Goal: Book appointment/travel/reservation

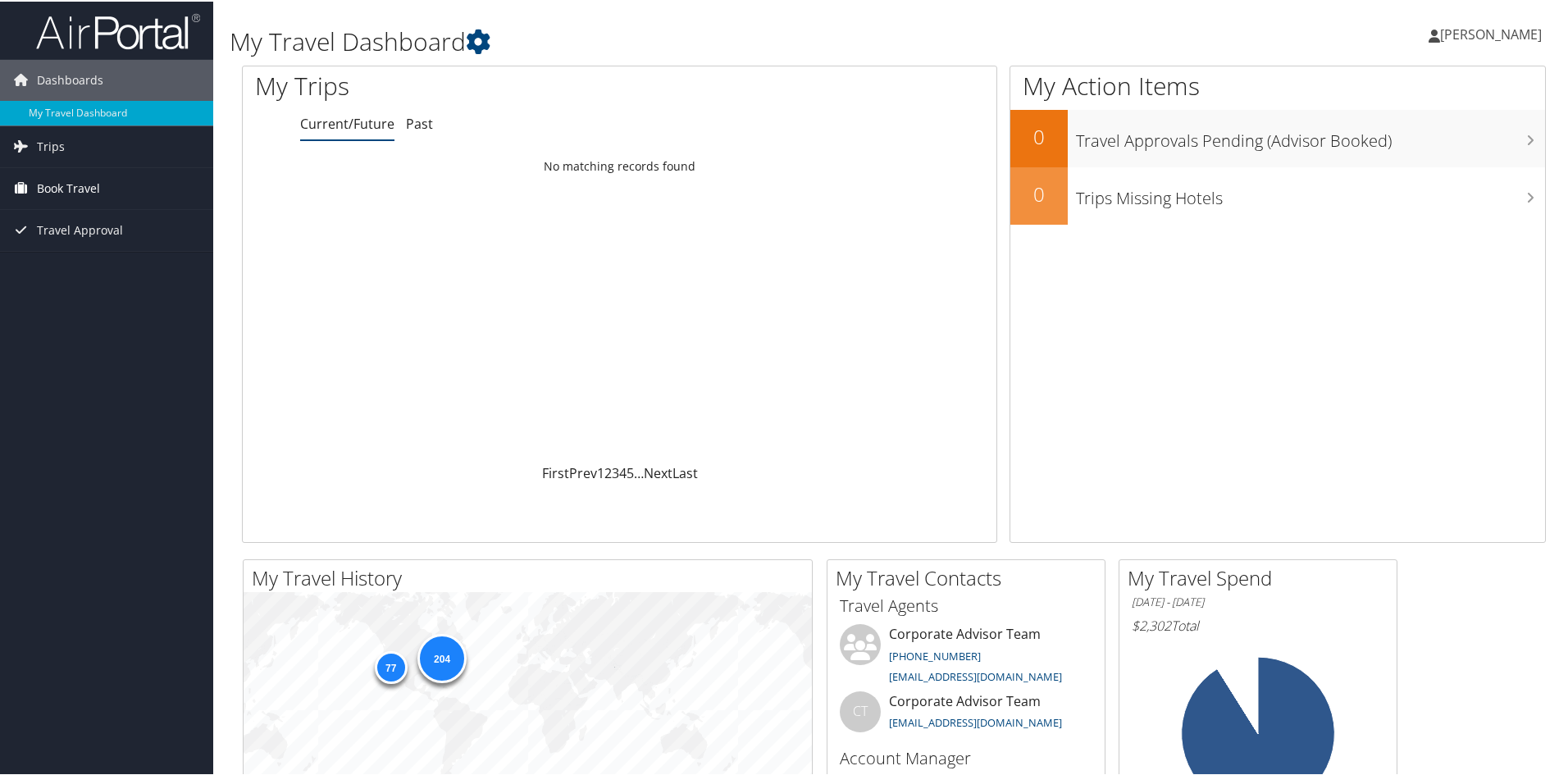
click at [60, 189] on span "Book Travel" at bounding box center [69, 187] width 63 height 41
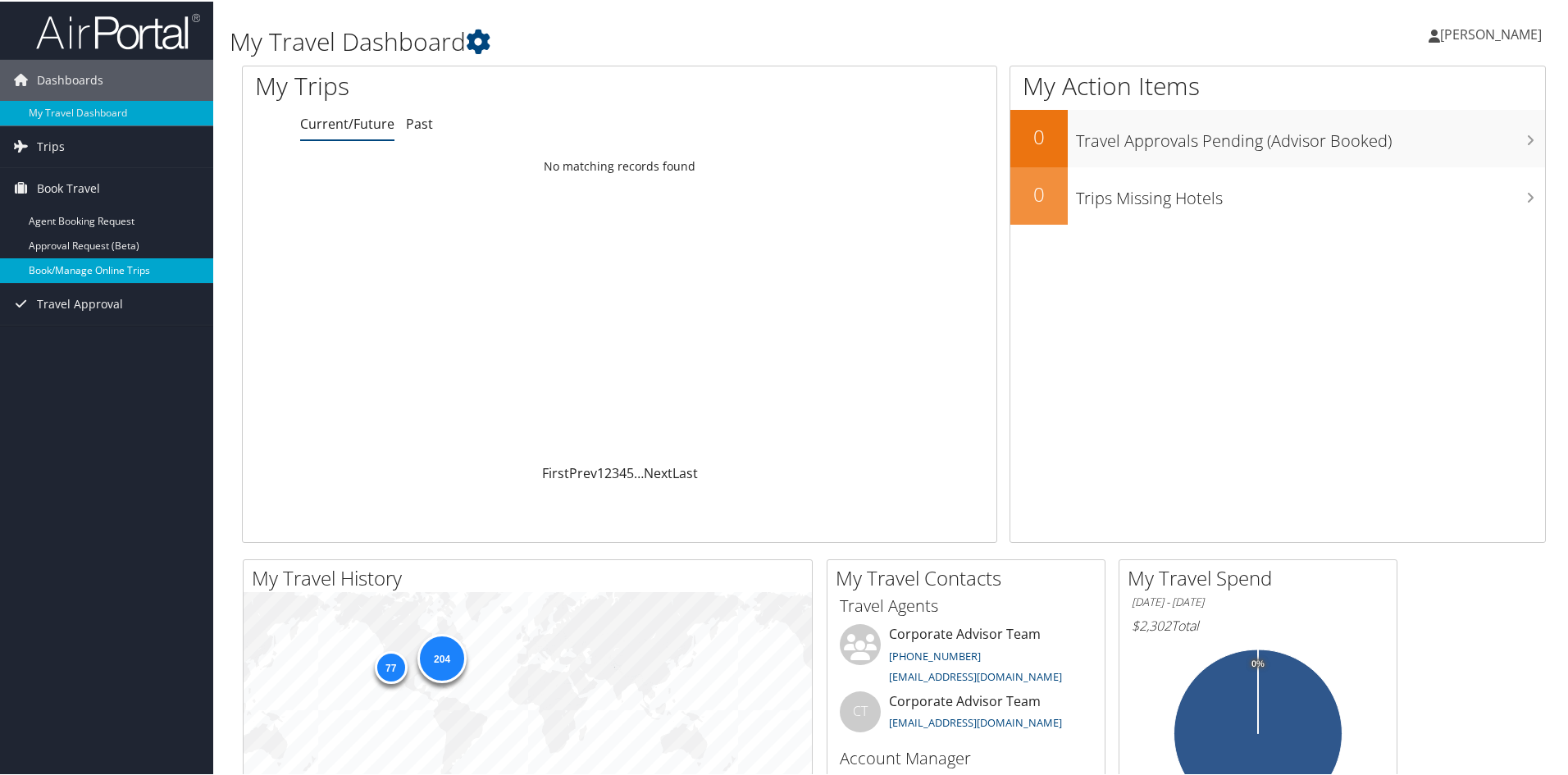
click at [89, 266] on link "Book/Manage Online Trips" at bounding box center [107, 269] width 213 height 25
